Goal: Find specific page/section

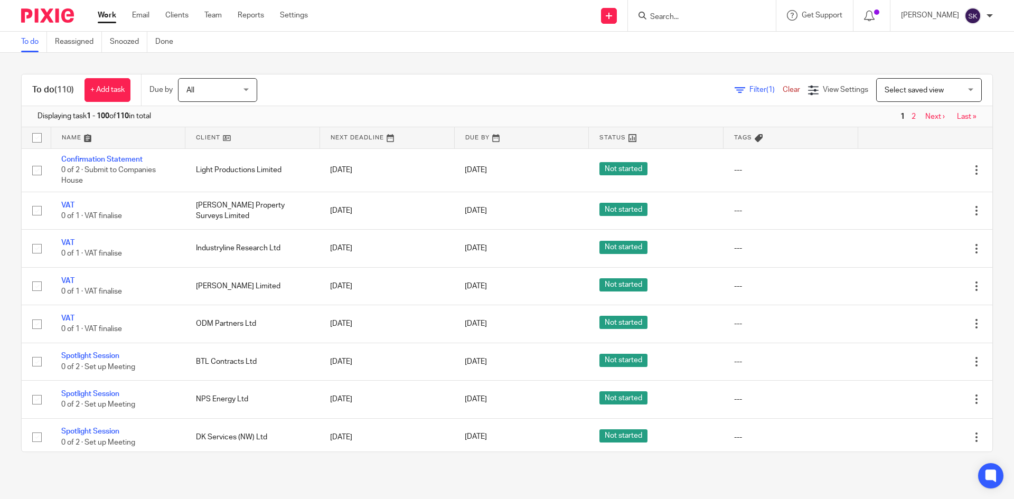
click at [692, 13] on input "Search" at bounding box center [696, 18] width 95 height 10
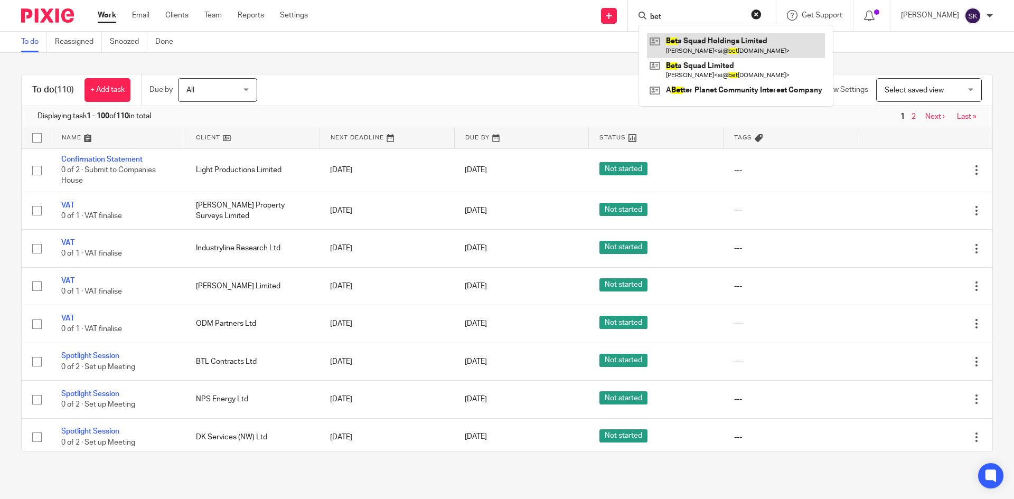
type input "bet"
click at [699, 40] on link at bounding box center [736, 45] width 178 height 24
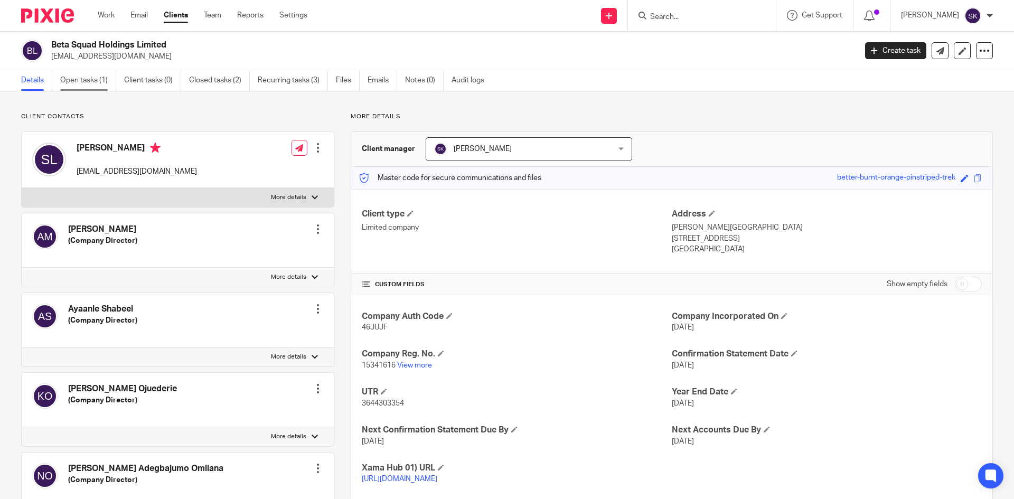
click at [66, 82] on link "Open tasks (1)" at bounding box center [88, 80] width 56 height 21
click at [424, 362] on link "View more" at bounding box center [414, 365] width 35 height 7
